Goal: Task Accomplishment & Management: Complete application form

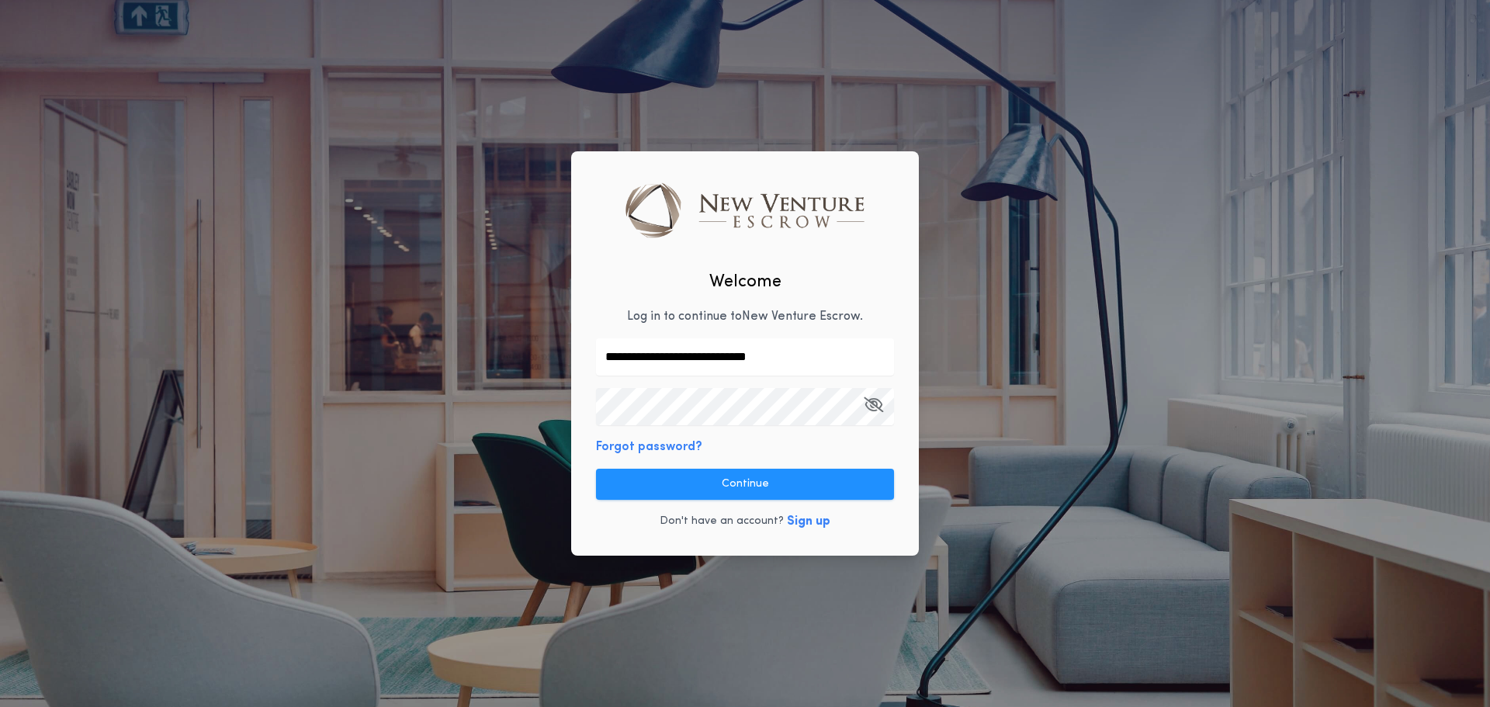
click at [728, 481] on button "Continue" at bounding box center [745, 484] width 298 height 31
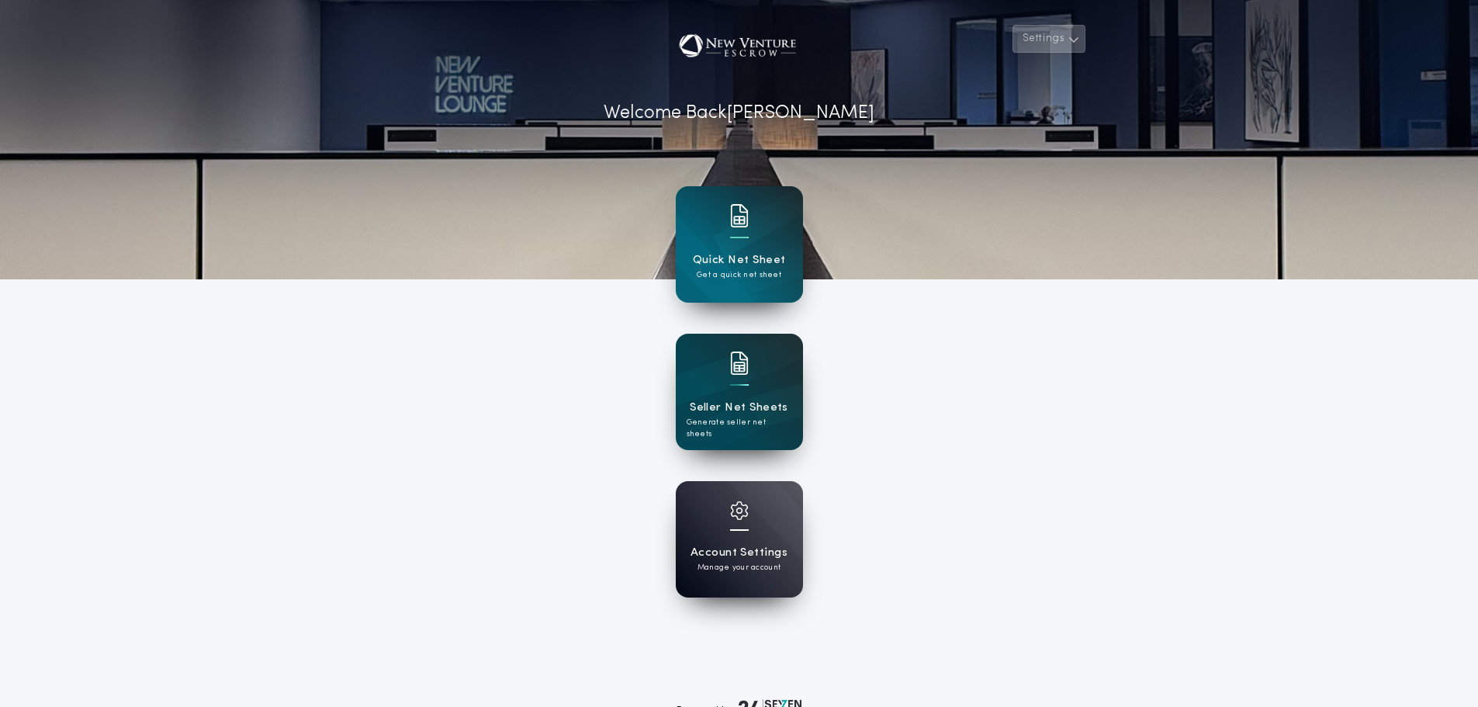
click at [1059, 35] on button "Settings" at bounding box center [1049, 39] width 73 height 28
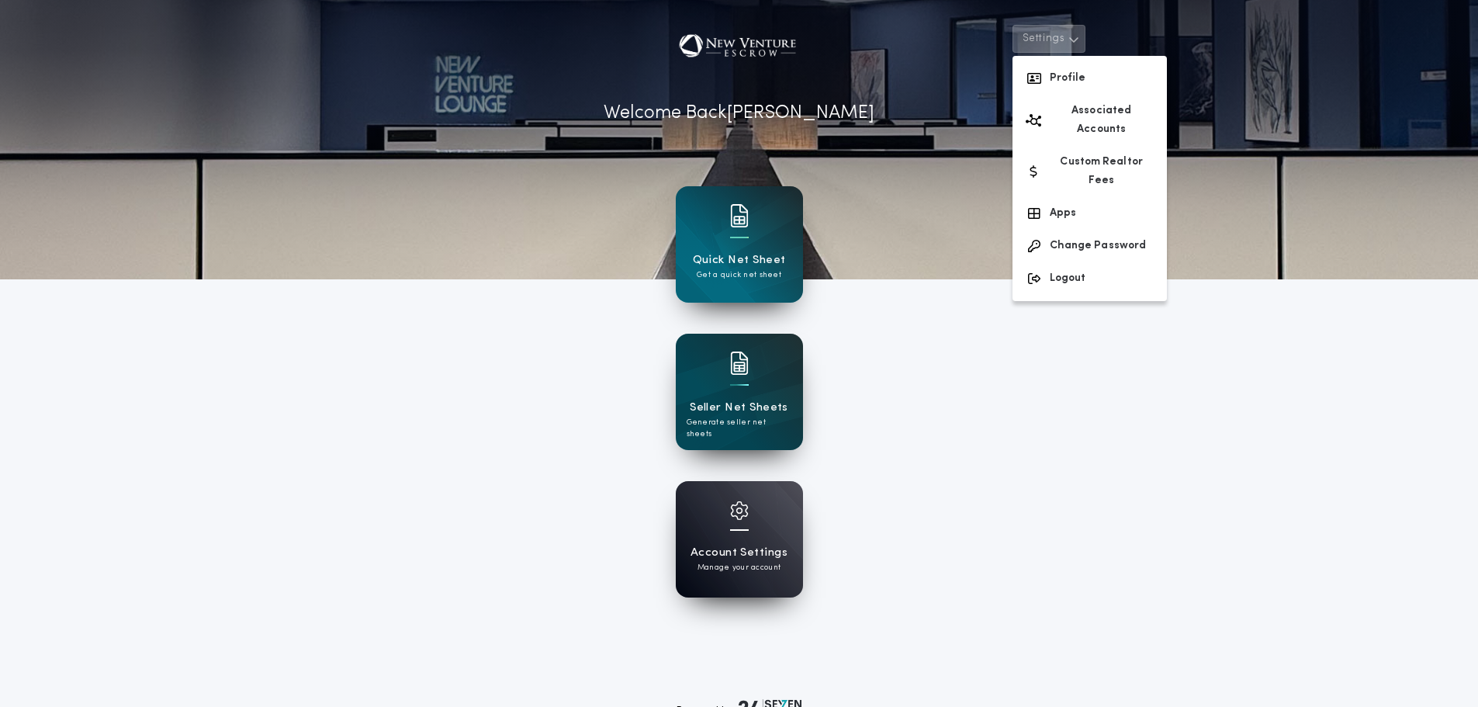
click at [755, 522] on div "Account Settings Manage your account" at bounding box center [739, 539] width 127 height 116
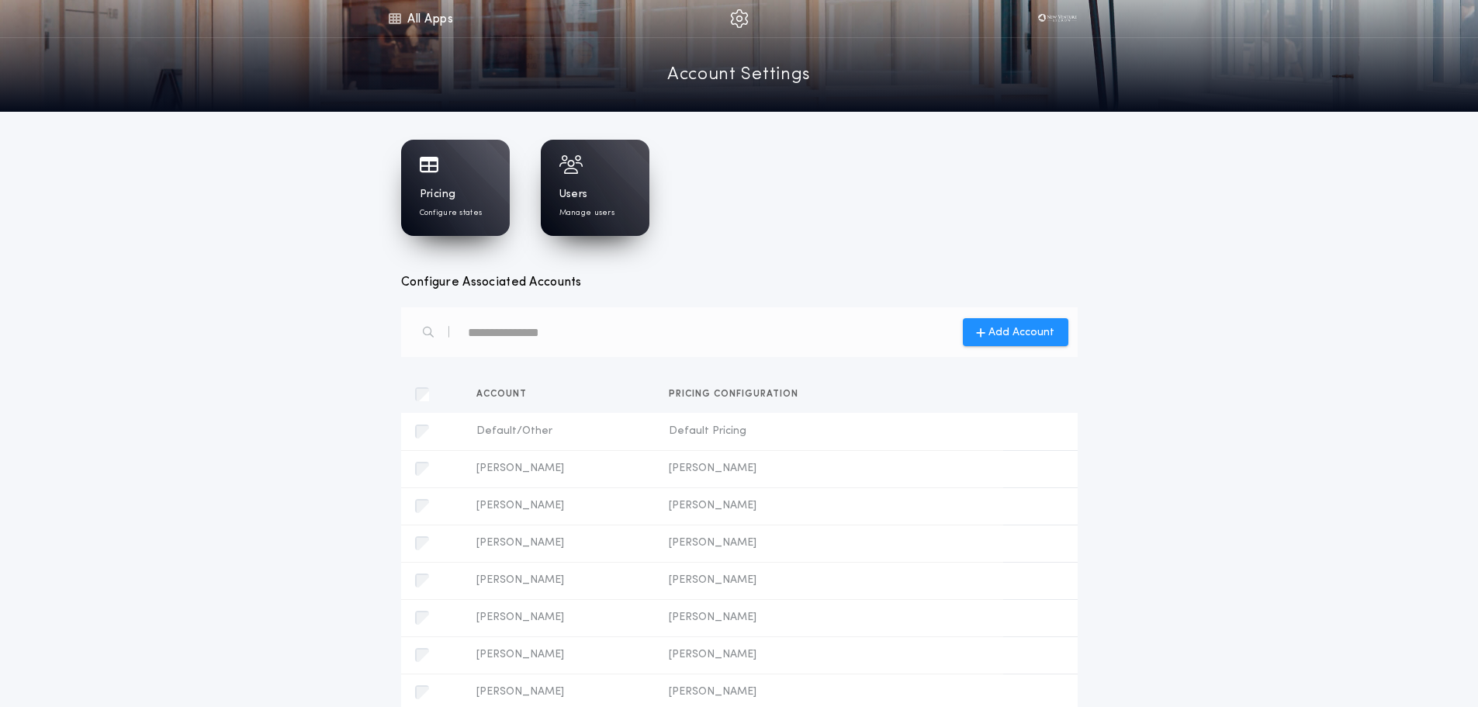
click at [591, 185] on div "Users Manage users" at bounding box center [595, 188] width 109 height 96
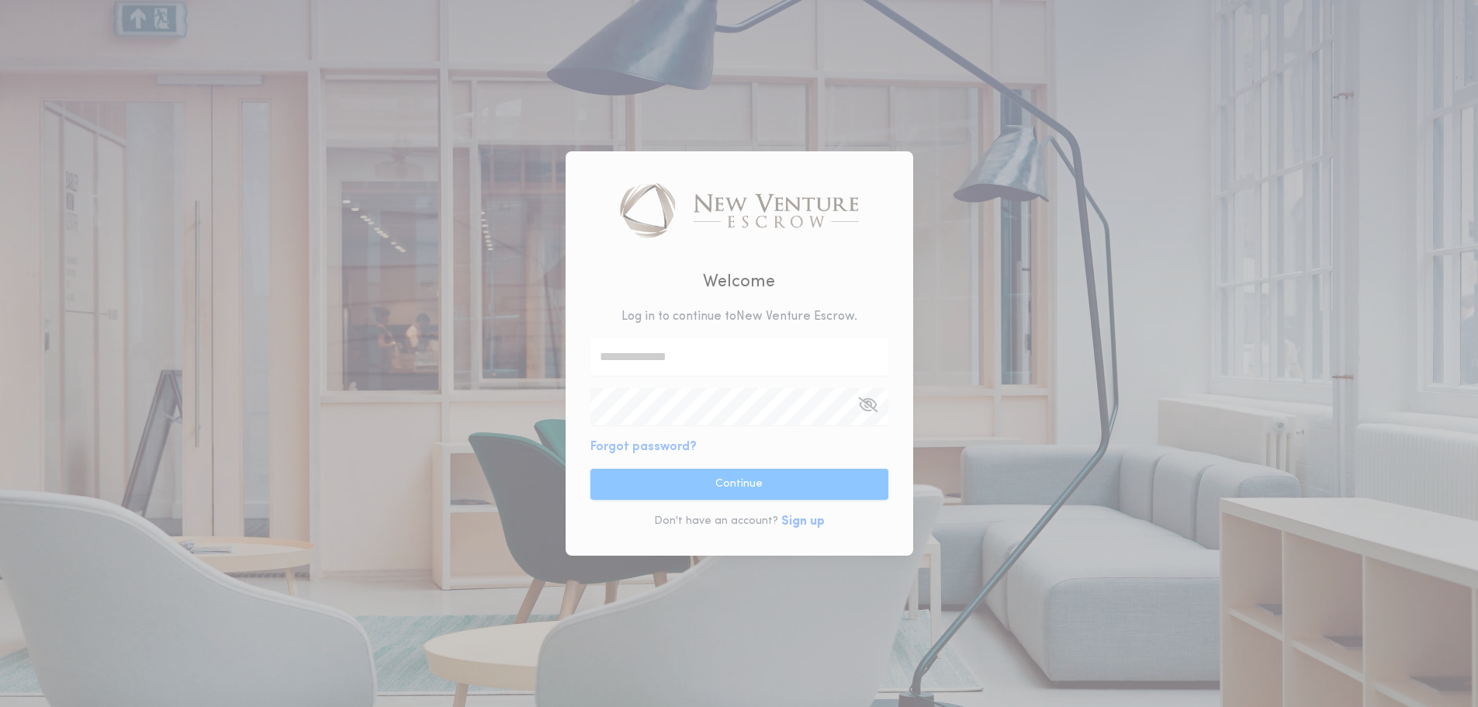
type input "**********"
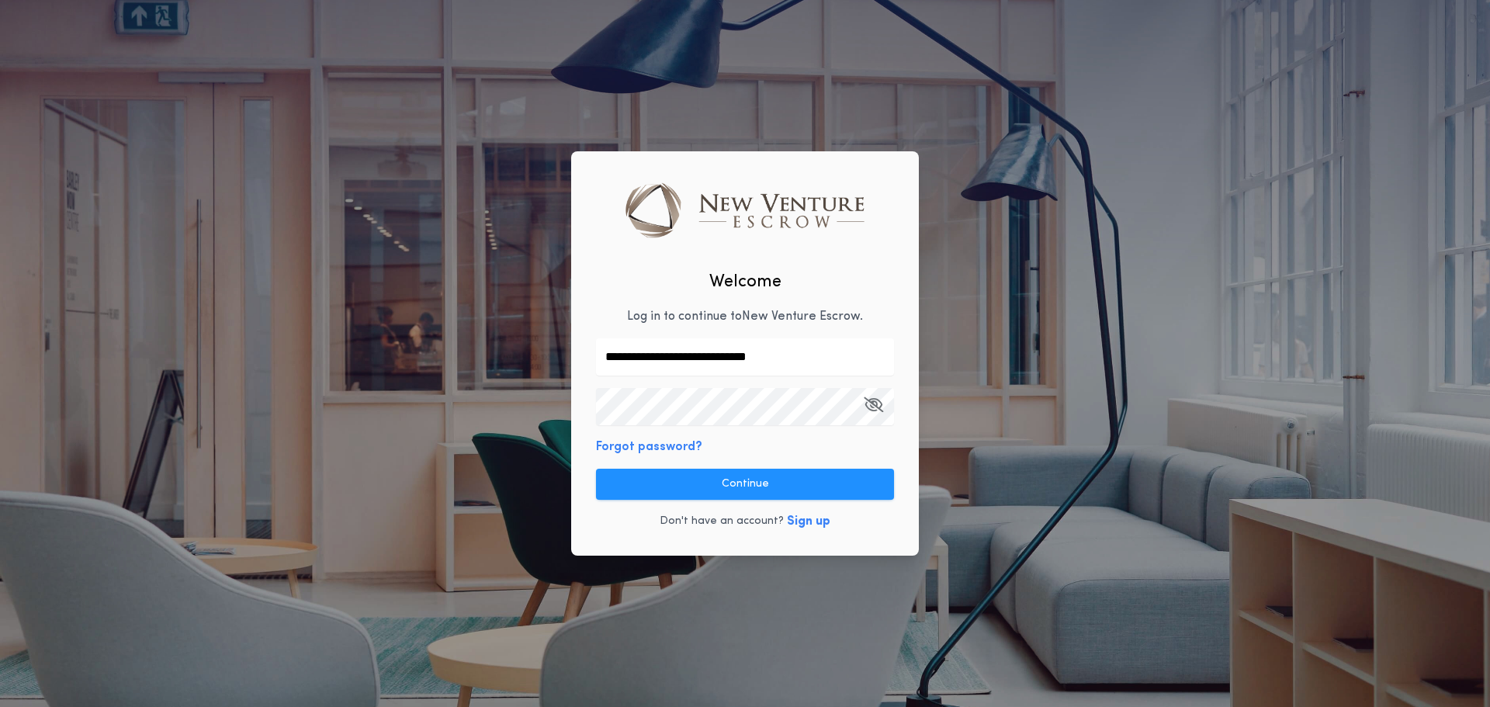
click at [814, 495] on button "Continue" at bounding box center [745, 484] width 298 height 31
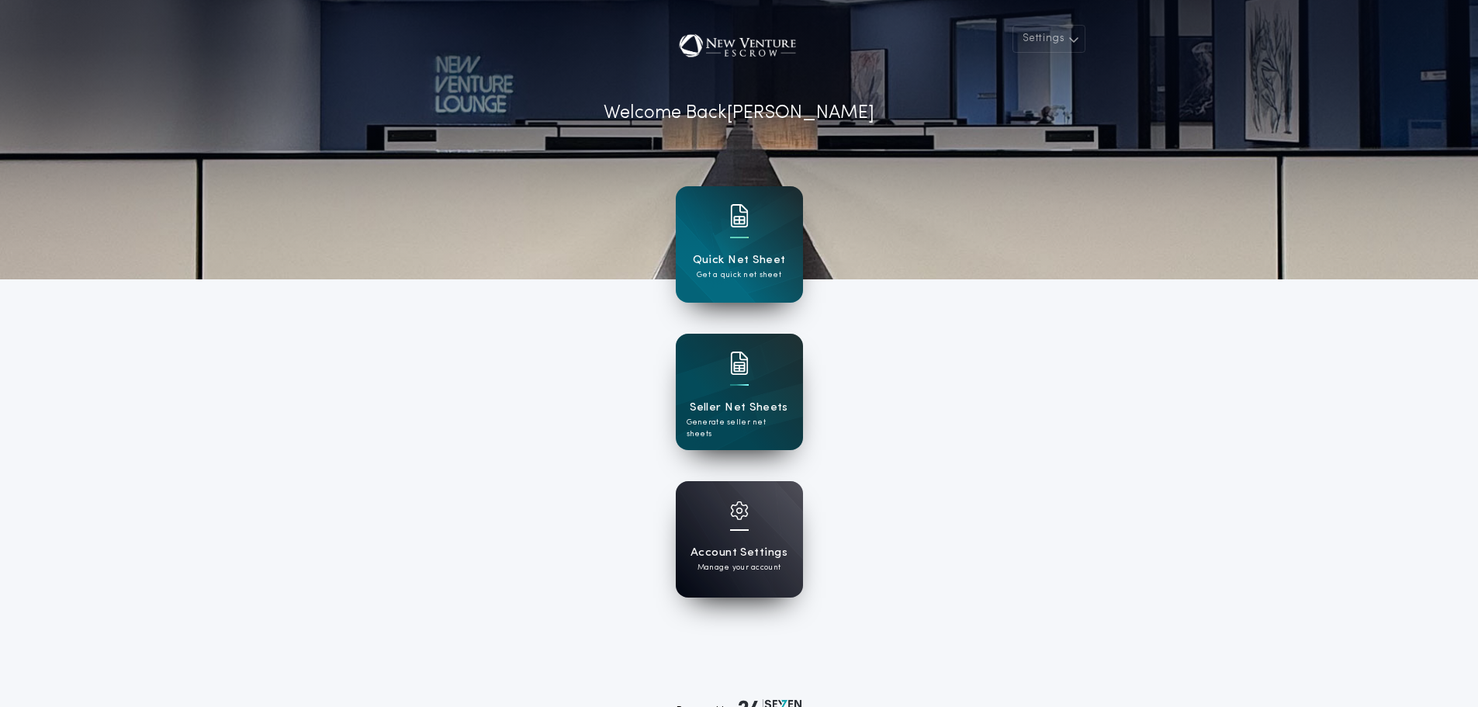
click at [772, 528] on div "Account Settings Manage your account" at bounding box center [739, 539] width 127 height 116
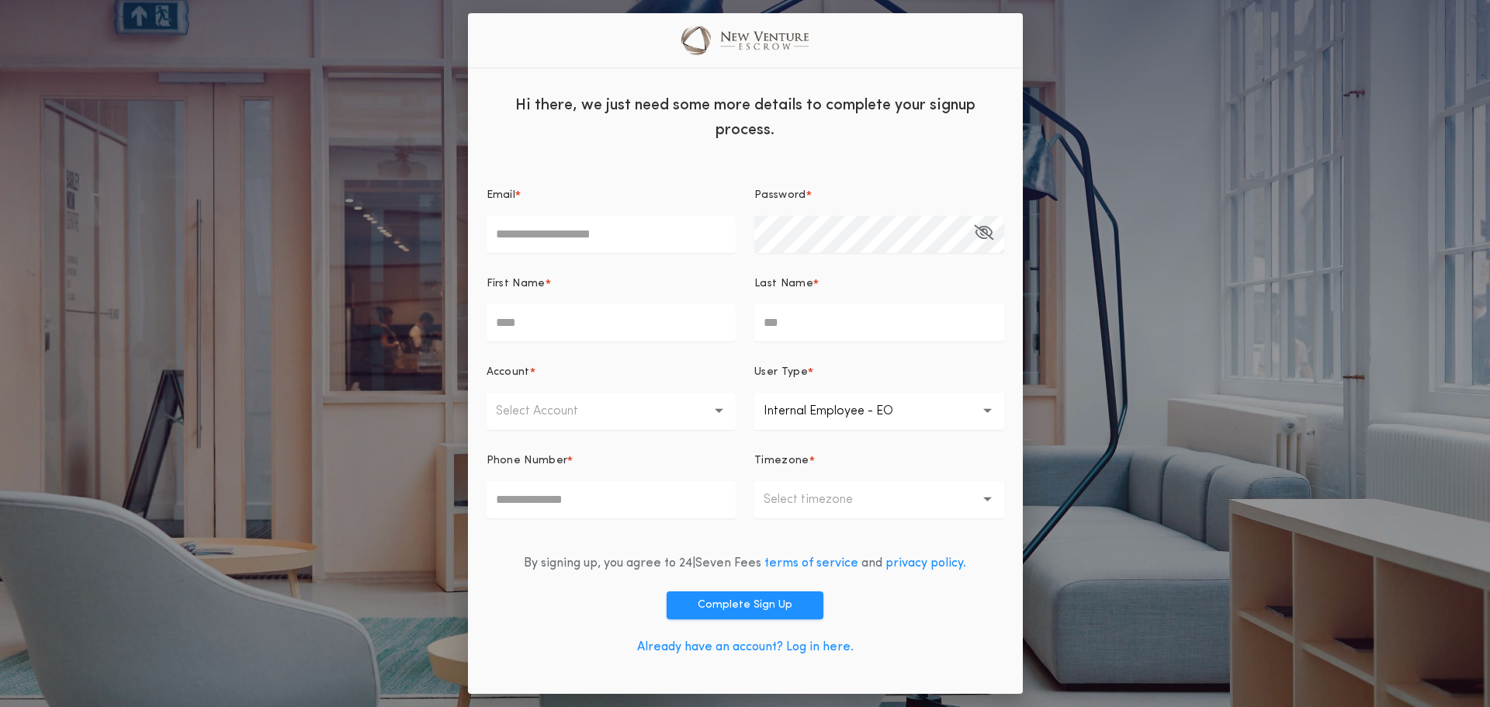
type input "**********"
click at [571, 411] on p "Select Account" at bounding box center [549, 411] width 107 height 19
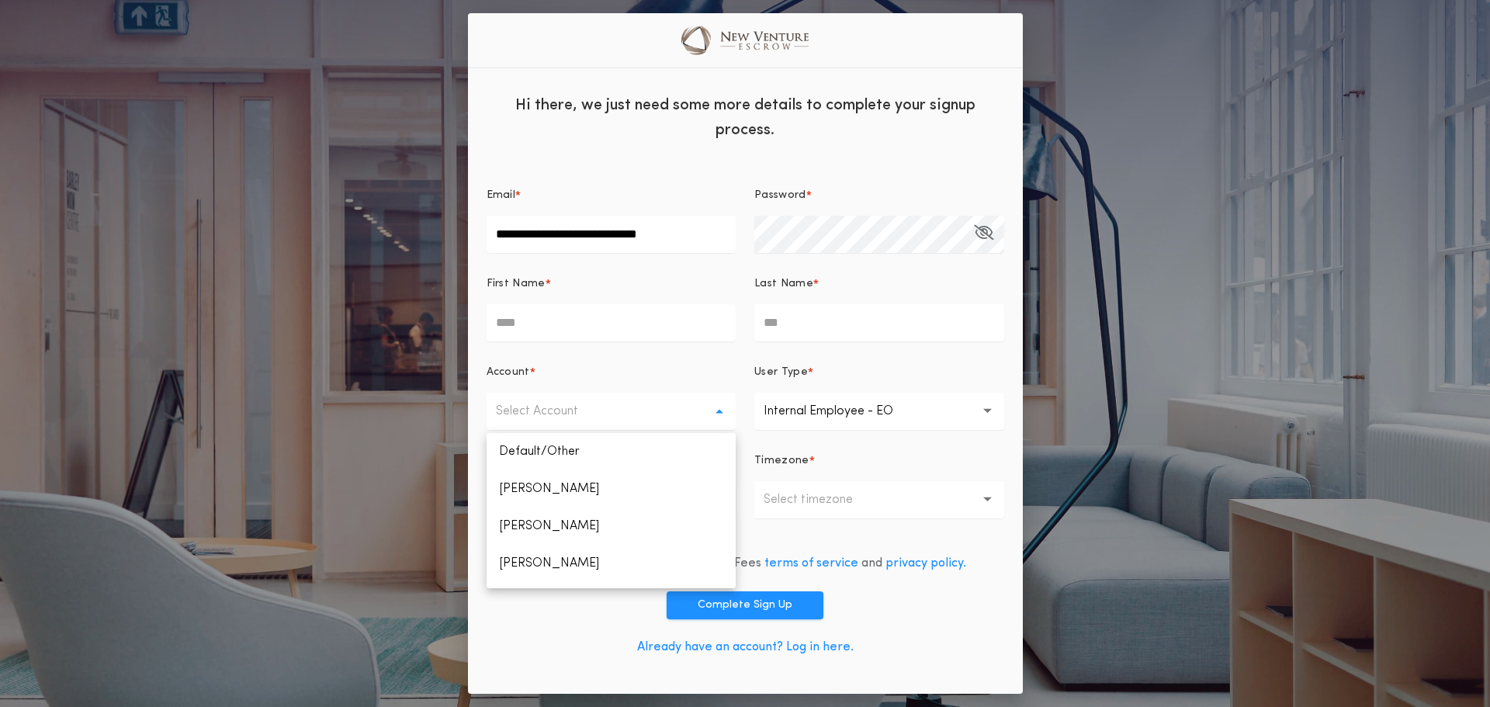
click at [733, 372] on div "Account *" at bounding box center [612, 379] width 250 height 28
click at [826, 411] on p "Internal Employee - EO" at bounding box center [841, 411] width 154 height 19
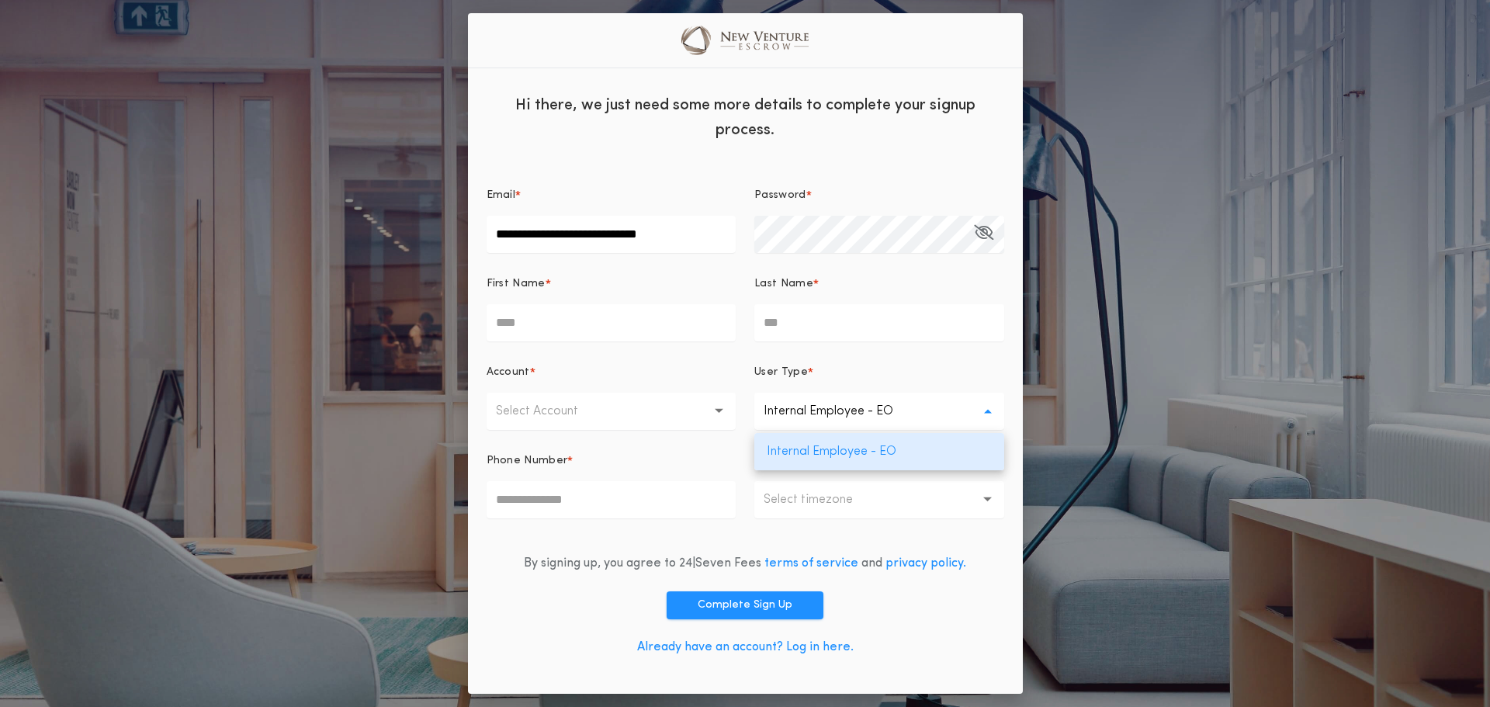
click at [832, 383] on div "User Type *" at bounding box center [879, 379] width 250 height 28
